Goal: Task Accomplishment & Management: Manage account settings

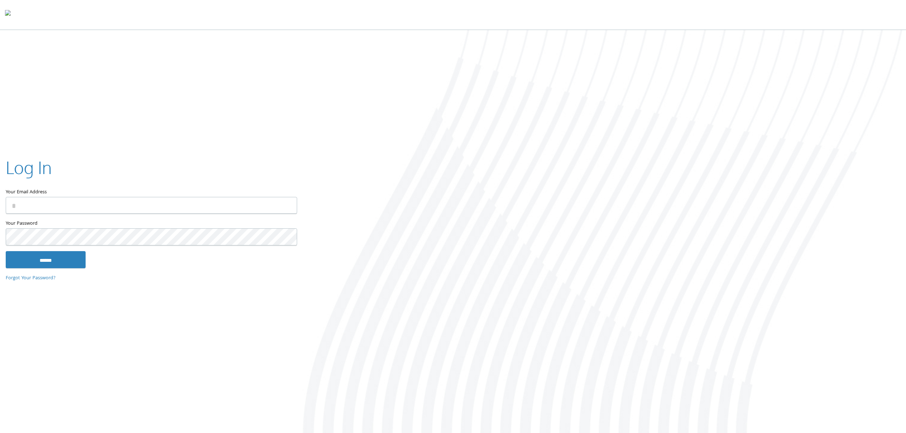
type input "**********"
click at [46, 264] on input "******" at bounding box center [46, 259] width 80 height 17
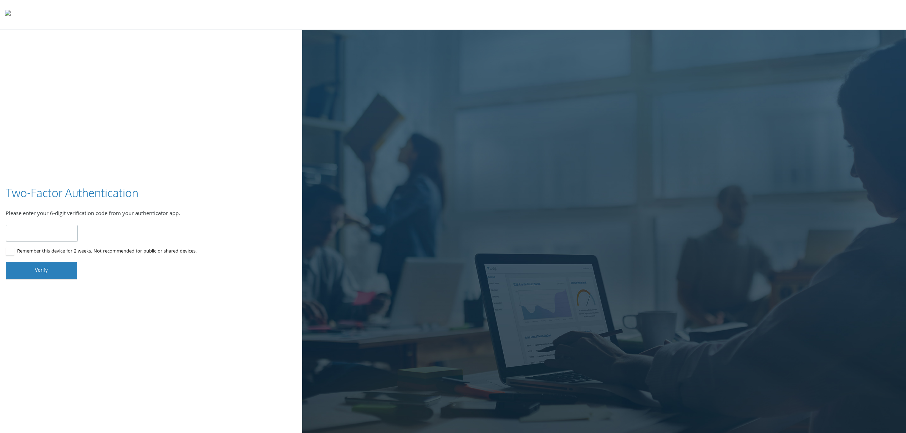
type input "******"
